Goal: Find specific page/section: Find specific page/section

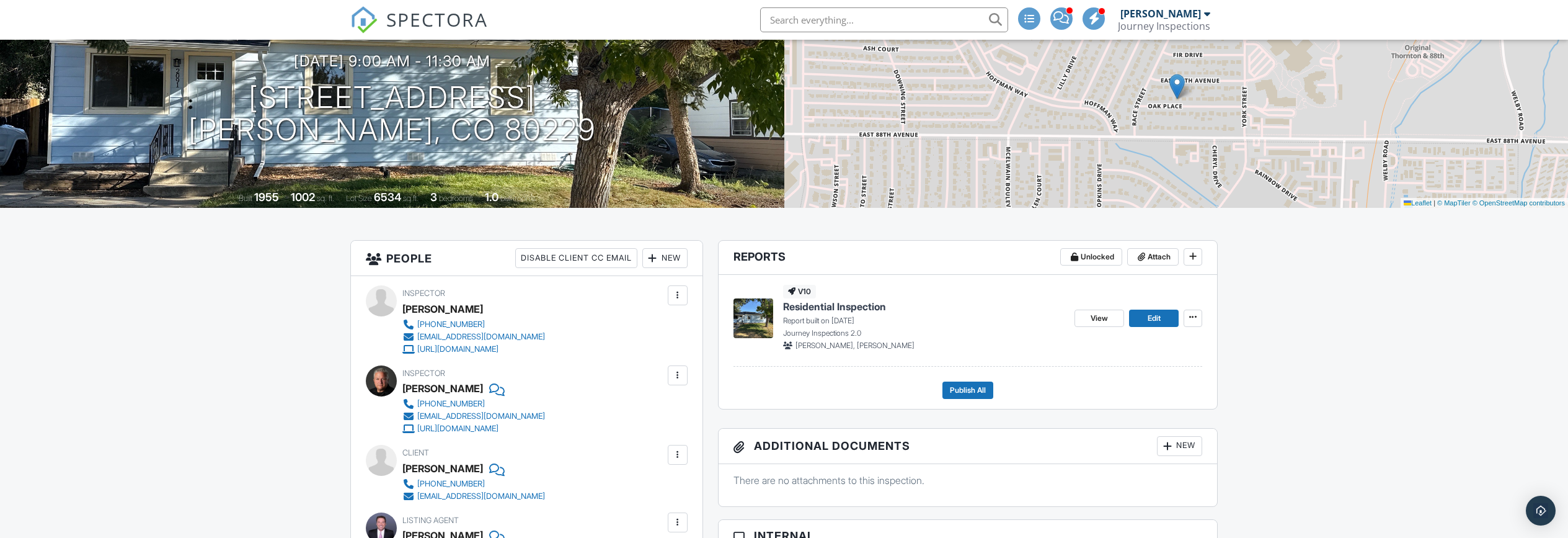
scroll to position [140, 0]
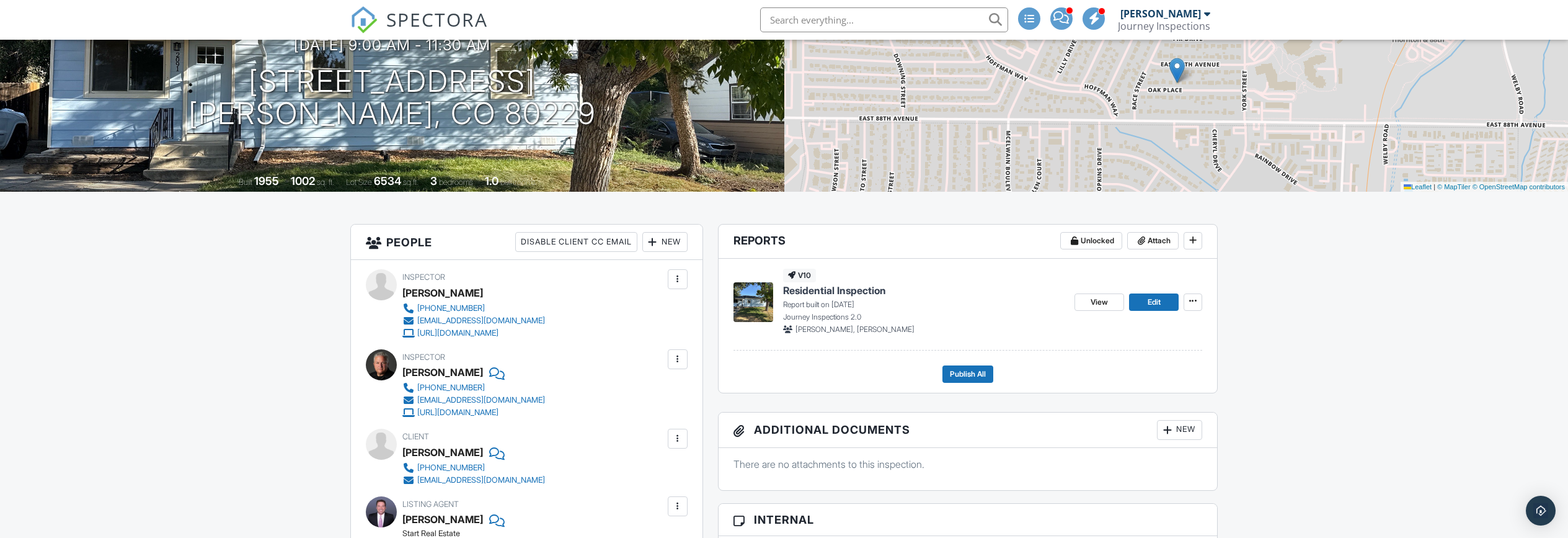
click at [811, 286] on span "Residential Inspection" at bounding box center [834, 290] width 103 height 13
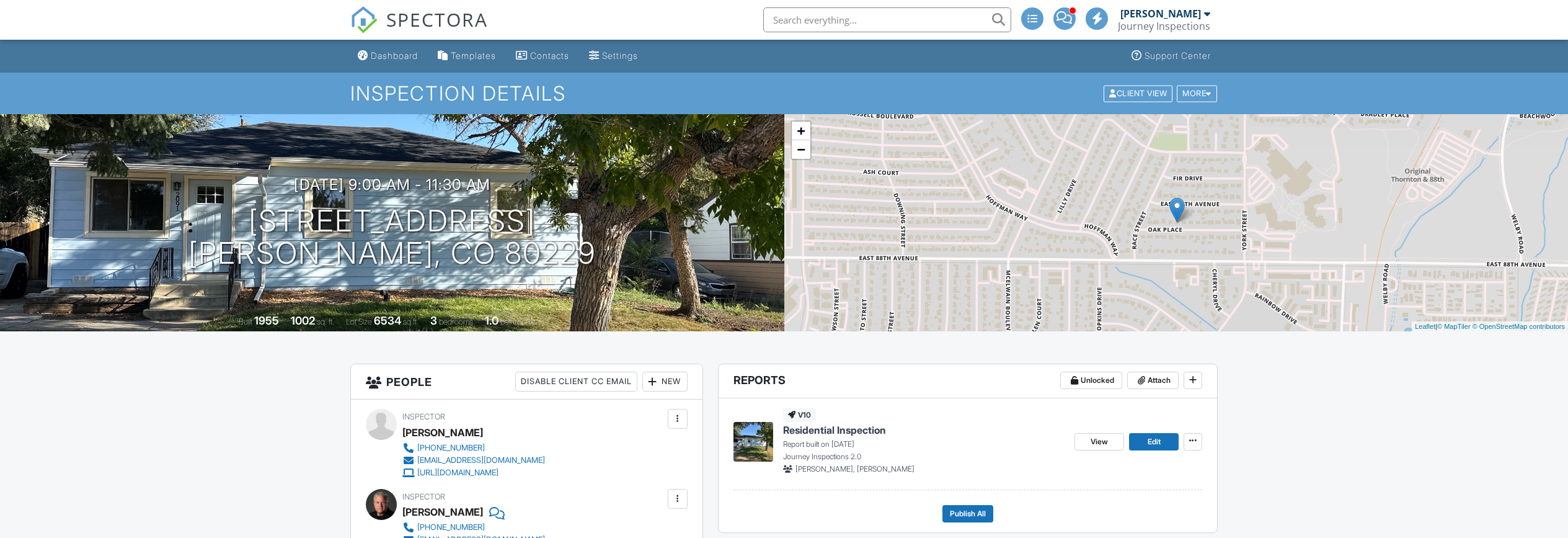
click at [403, 24] on span "SPECTORA" at bounding box center [437, 19] width 102 height 26
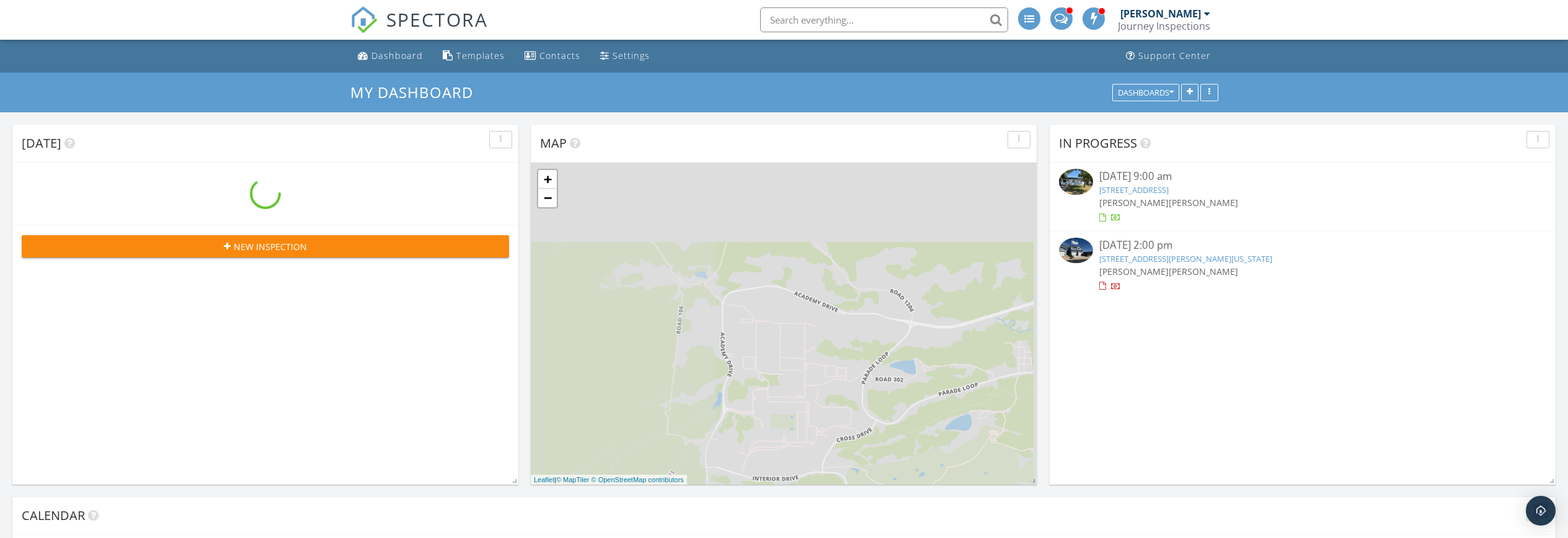
scroll to position [1408, 1569]
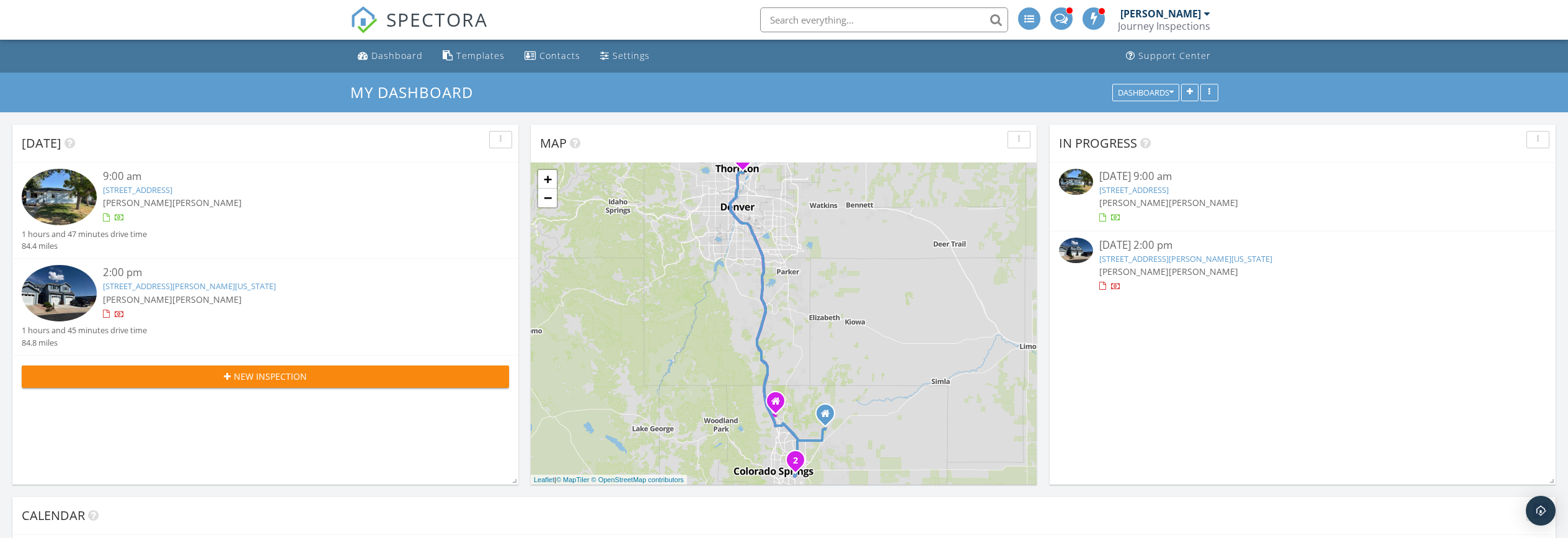
click at [96, 279] on div at bounding box center [62, 295] width 82 height 59
